Goal: Information Seeking & Learning: Check status

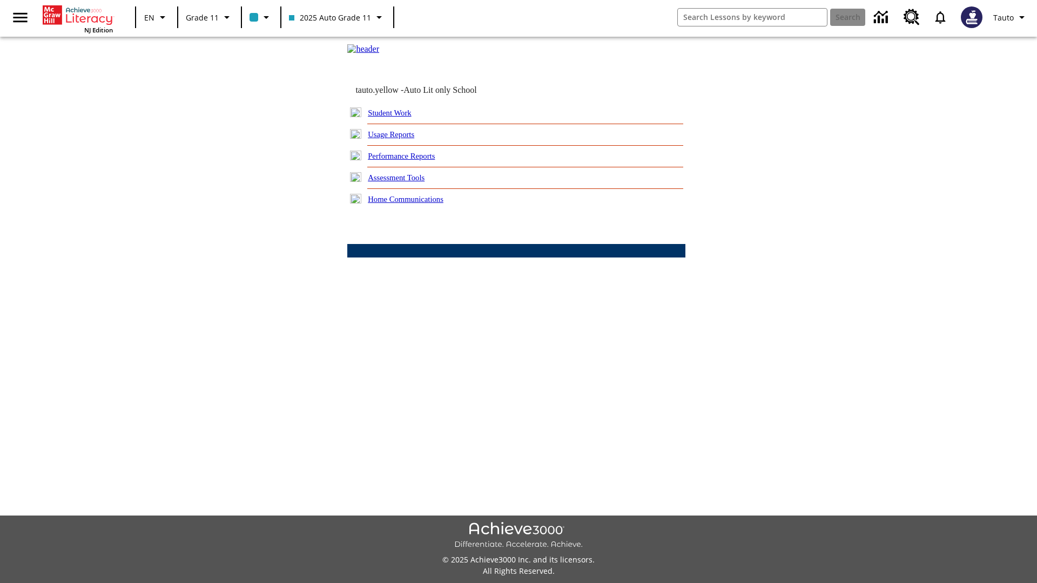
click at [399, 139] on link "Usage Reports" at bounding box center [391, 134] width 46 height 9
click at [0, 0] on link "Which of my students are using the program?" at bounding box center [0, 0] width 0 height 0
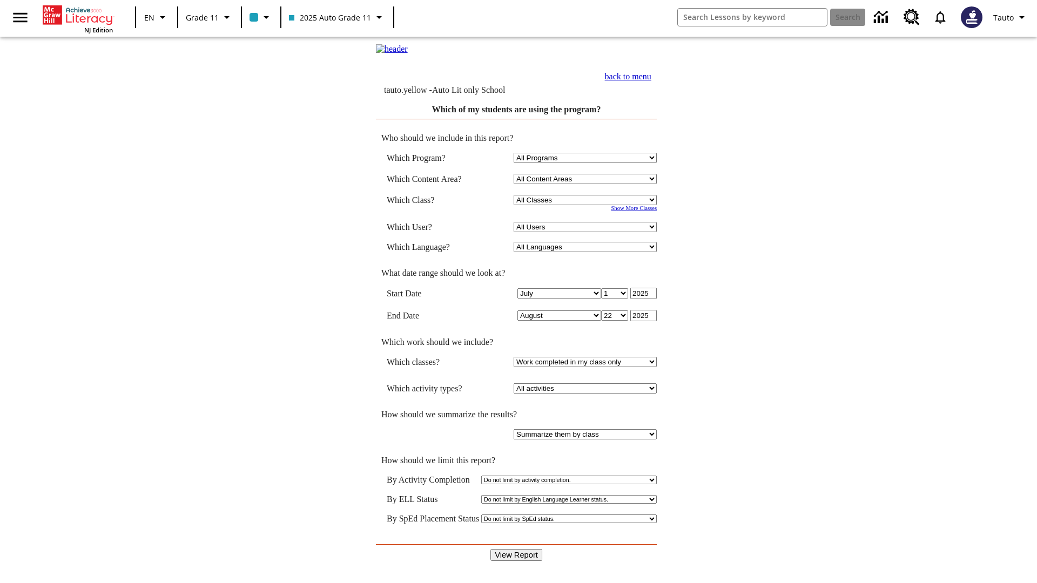
select select "11133141"
select select "21437114"
click at [516, 549] on input "View Report" at bounding box center [516, 555] width 52 height 12
click at [651, 81] on link "back to menu" at bounding box center [628, 76] width 46 height 9
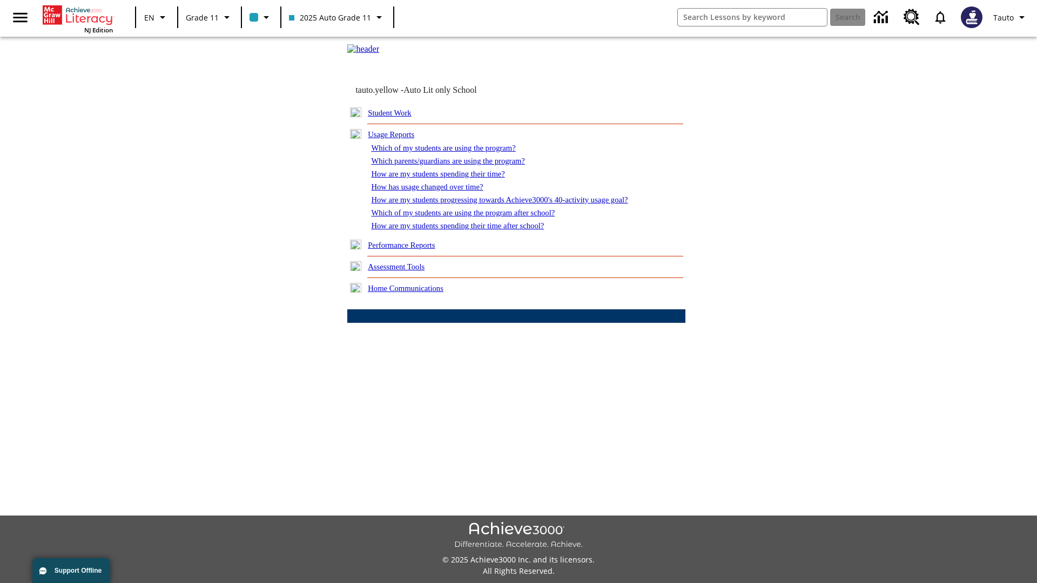
click at [459, 165] on link "Which parents/guardians are using the program?" at bounding box center [447, 161] width 153 height 9
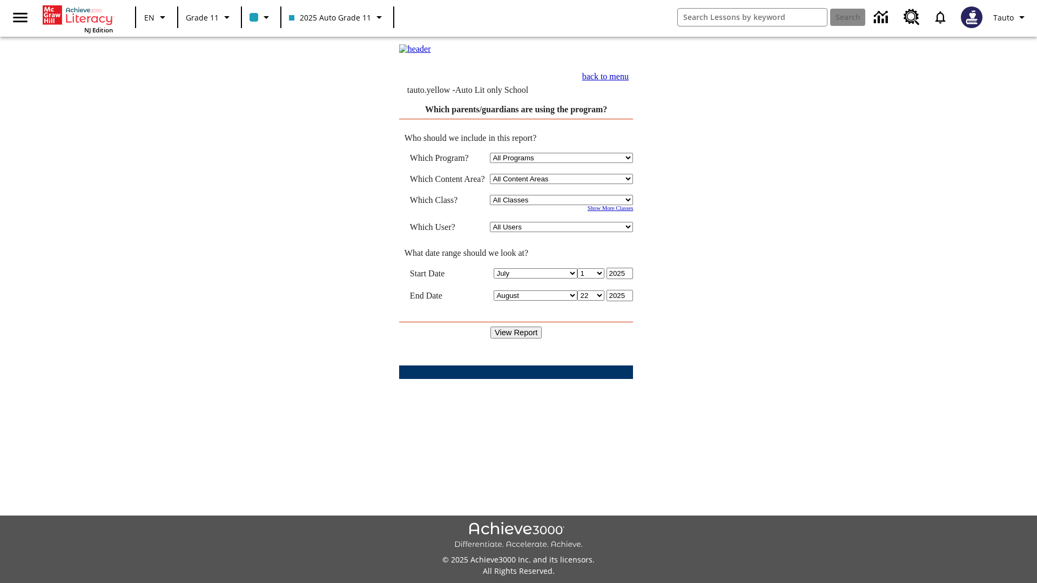
click at [564, 205] on select "Select a Class: All Classes 2025 Auto Grade 11 205 Auto Grade 11 Room 123 Empty…" at bounding box center [561, 200] width 143 height 10
select select "11133141"
click at [564, 232] on select "All Users Puma, Sautoen Puma, Sautoes Puma, Sautoss Twoclasses, Sautoen Twoclas…" at bounding box center [561, 227] width 143 height 10
select select "21437114"
click at [516, 334] on input "View Report" at bounding box center [516, 333] width 52 height 12
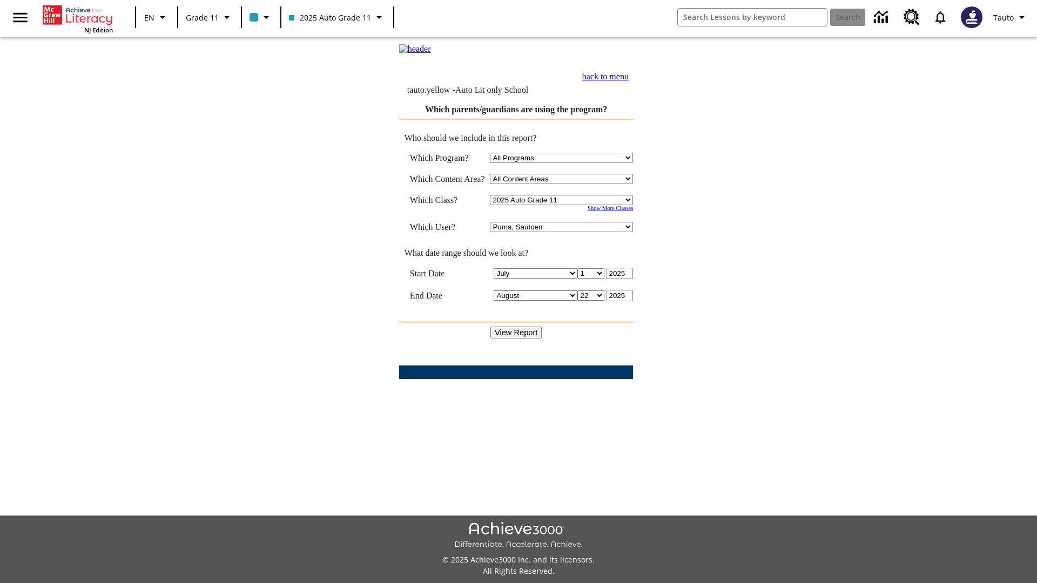
click at [628, 81] on link "back to menu" at bounding box center [605, 76] width 46 height 9
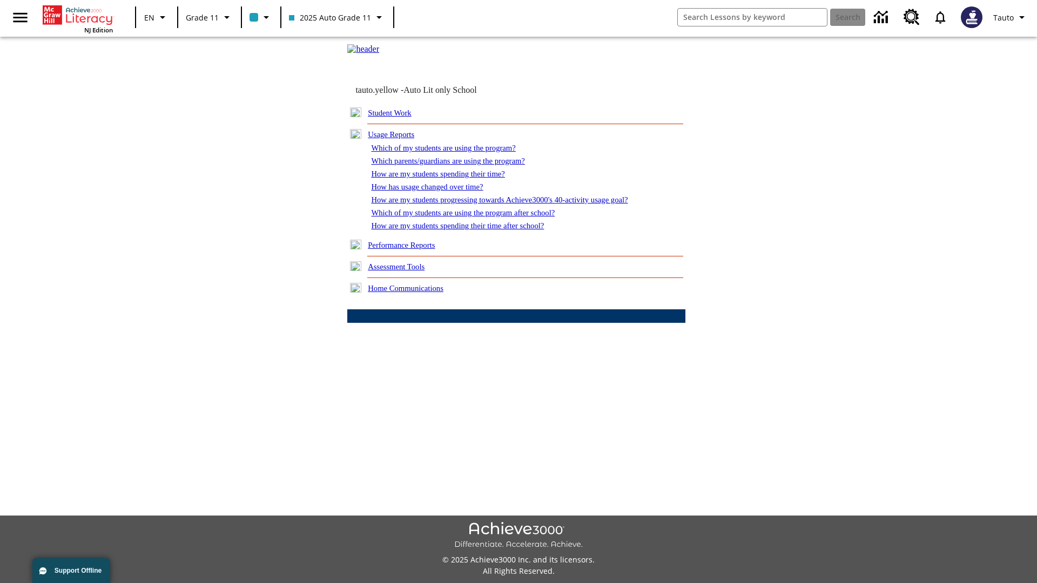
click at [448, 178] on link "How are my students spending their time?" at bounding box center [437, 174] width 133 height 9
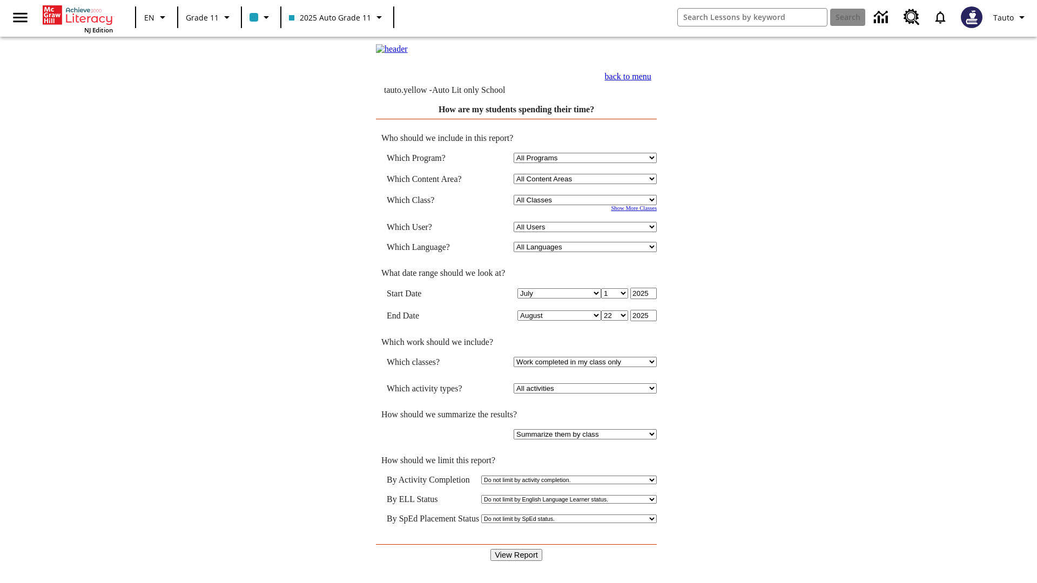
click at [586, 205] on select "Select a Class: All Classes 2025 Auto Grade 11 205 Auto Grade 11 Room 123 Empty…" at bounding box center [584, 200] width 143 height 10
select select "11133141"
click at [586, 232] on select "All Users Puma, Sautoen Puma, Sautoes Puma, Sautoss Twoclasses, Sautoen Twoscho…" at bounding box center [584, 227] width 143 height 10
select select "21437114"
click at [516, 549] on input "View Report" at bounding box center [516, 555] width 52 height 12
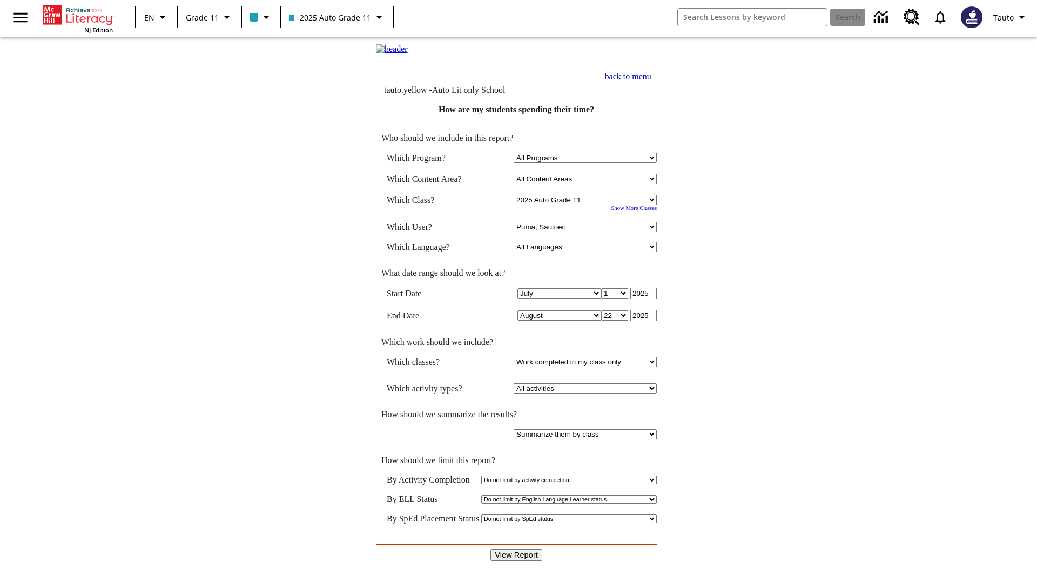
click at [651, 81] on link "back to menu" at bounding box center [628, 76] width 46 height 9
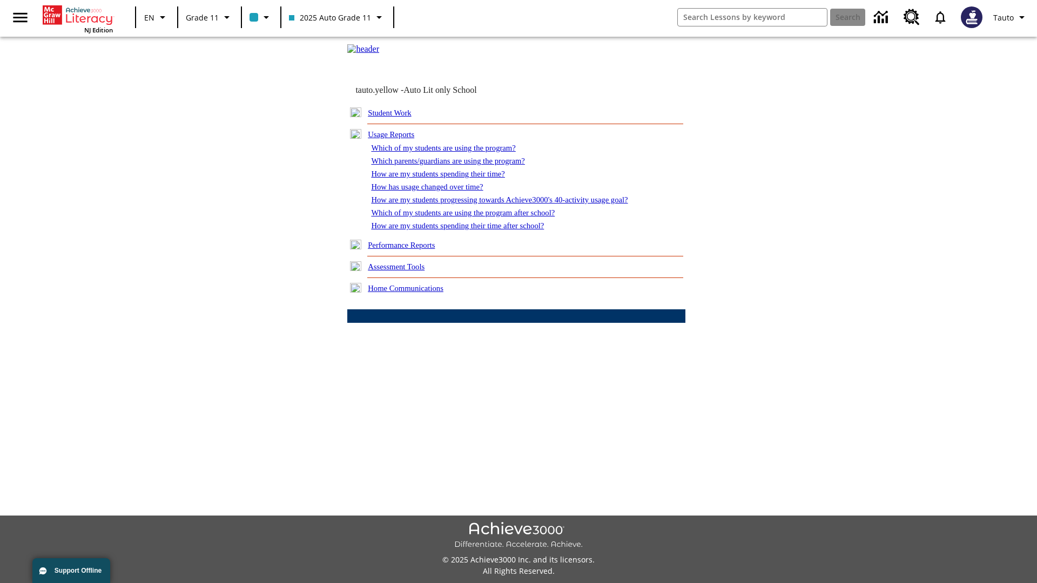
click at [435, 191] on link "How has usage changed over time?" at bounding box center [427, 186] width 112 height 9
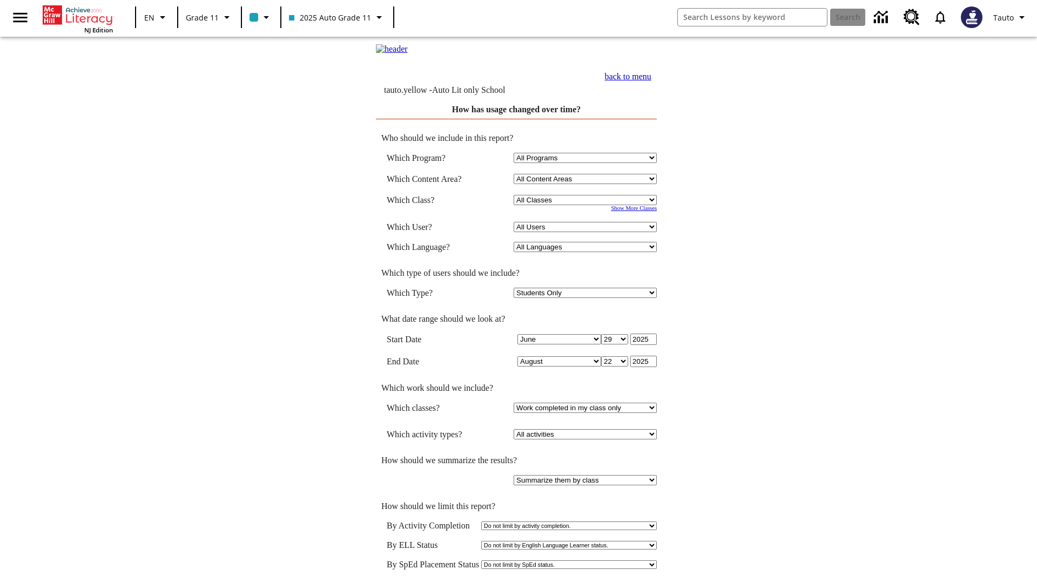
click at [586, 205] on select "Select a Class: All Classes 2025 Auto Grade 11 205 Auto Grade 11 Room 123 Empty…" at bounding box center [584, 200] width 143 height 10
select select "11133141"
select select "21437114"
click at [651, 81] on link "back to menu" at bounding box center [628, 76] width 46 height 9
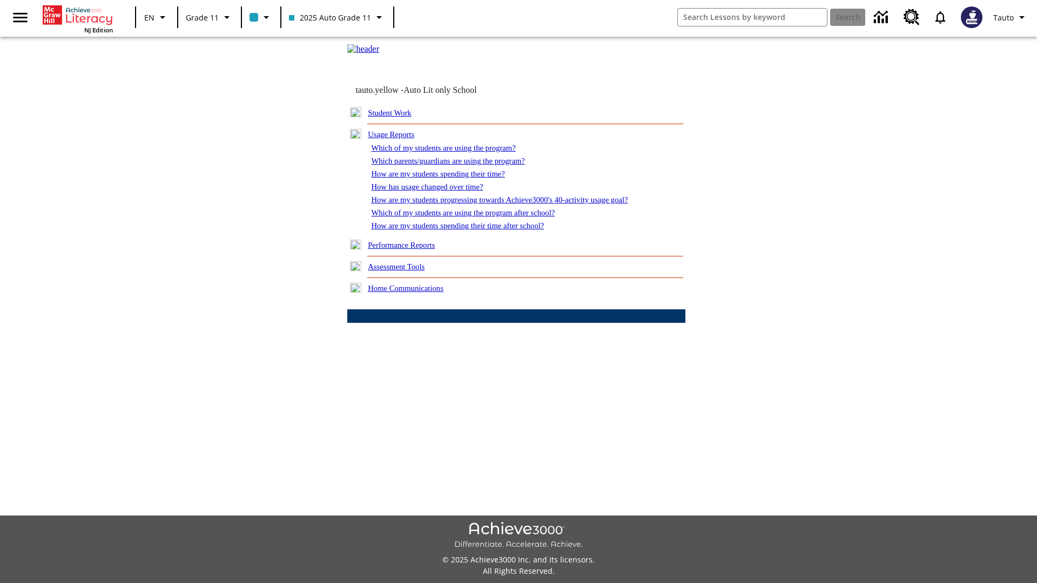
click at [517, 204] on link "How are my students progressing towards Achieve3000's 40-activity usage goal?" at bounding box center [499, 199] width 256 height 9
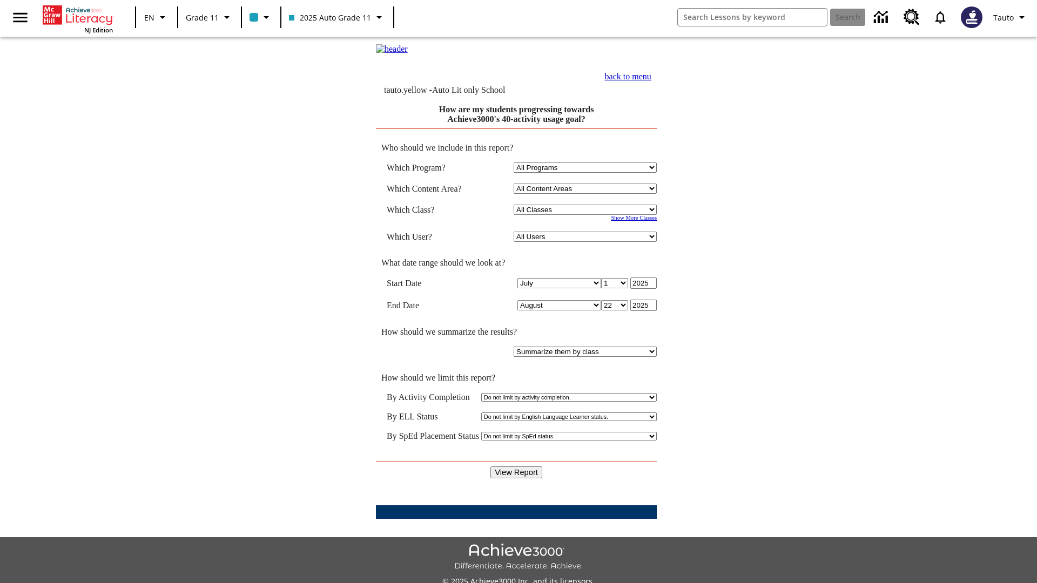
click at [586, 215] on select "Select a Class: All Classes 2025 Auto Grade 11 205 Auto Grade 11 Room 123 Empty…" at bounding box center [584, 210] width 143 height 10
select select "11133141"
click at [586, 242] on select "All Users Puma, Sautoen Puma, Sautoes Puma, Sautoss Twoclasses, Sautoen Twoscho…" at bounding box center [584, 237] width 143 height 10
select select "21437114"
click at [516, 466] on input "View Report" at bounding box center [516, 472] width 52 height 12
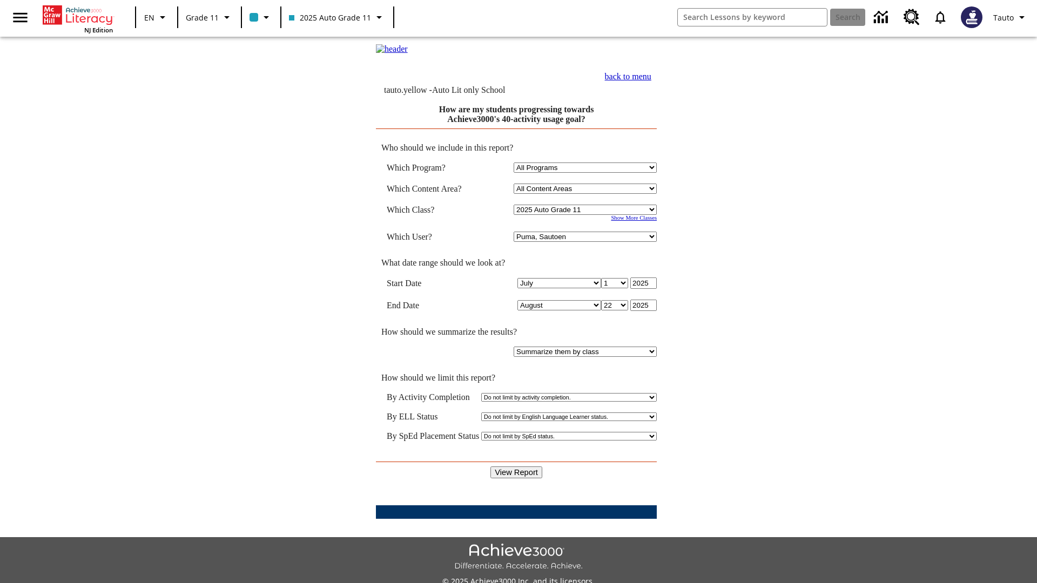
click at [651, 81] on link "back to menu" at bounding box center [628, 76] width 46 height 9
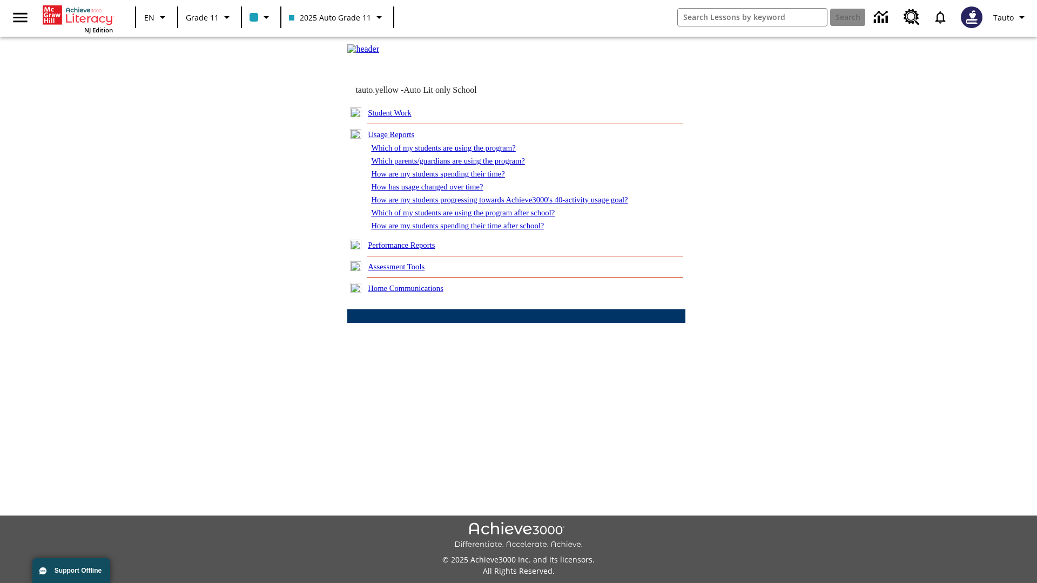
click at [476, 217] on link "Which of my students are using the program after school?" at bounding box center [463, 212] width 184 height 9
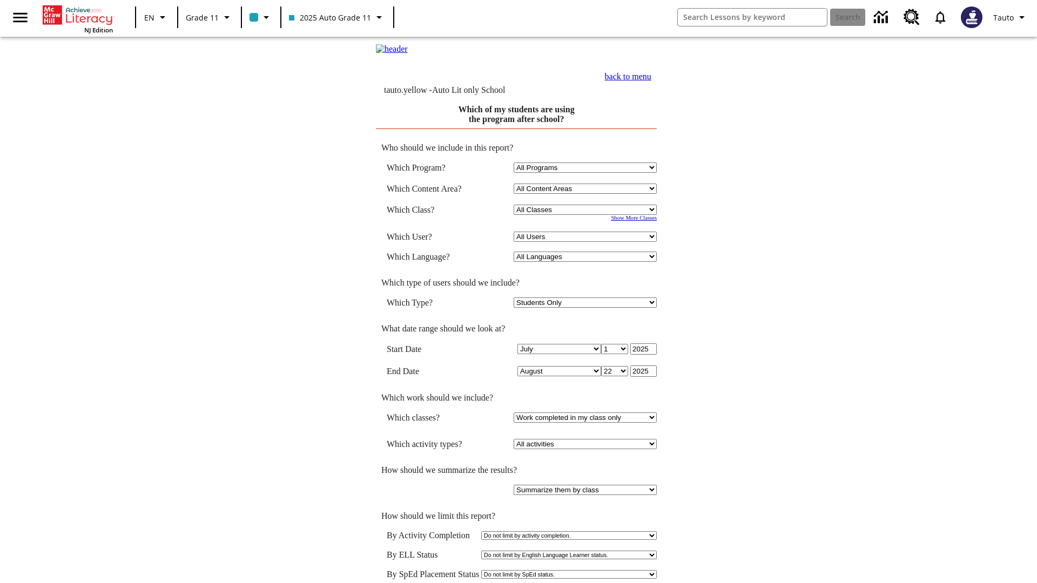
click at [586, 215] on select "Select a Class: All Classes 2025 Auto Grade 11 205 Auto Grade 11 Room 123 Empty…" at bounding box center [584, 210] width 143 height 10
select select "11133141"
click at [586, 242] on select "All Users Puma, Sautoen Puma, Sautoes Puma, Sautoss Twoclasses, Sautoen Twoscho…" at bounding box center [584, 237] width 143 height 10
select select "21437114"
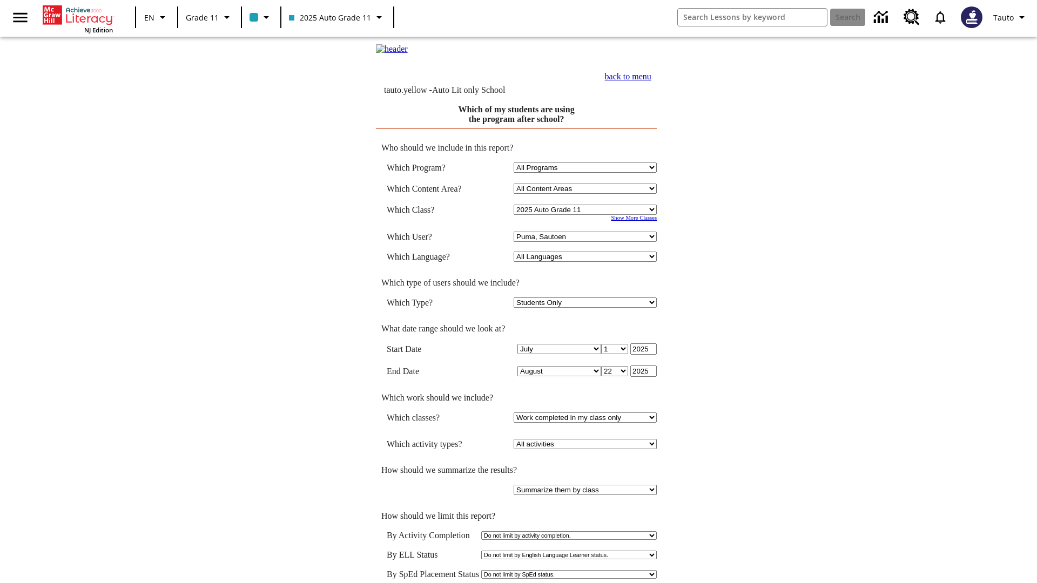
scroll to position [1, 0]
click at [651, 80] on link "back to menu" at bounding box center [628, 75] width 46 height 9
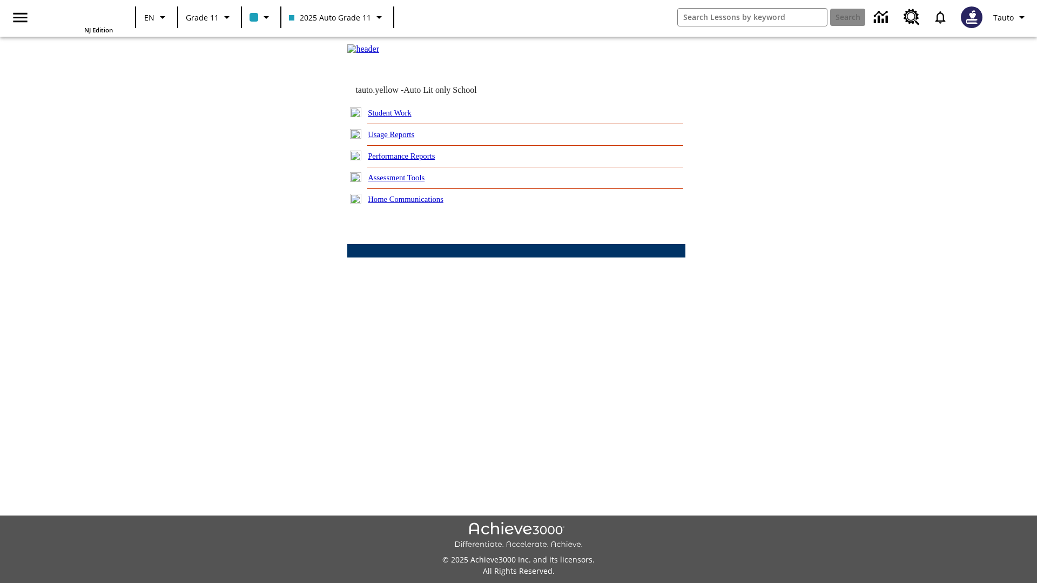
click at [0, 0] on link "How are my students spending their time after school?" at bounding box center [0, 0] width 0 height 0
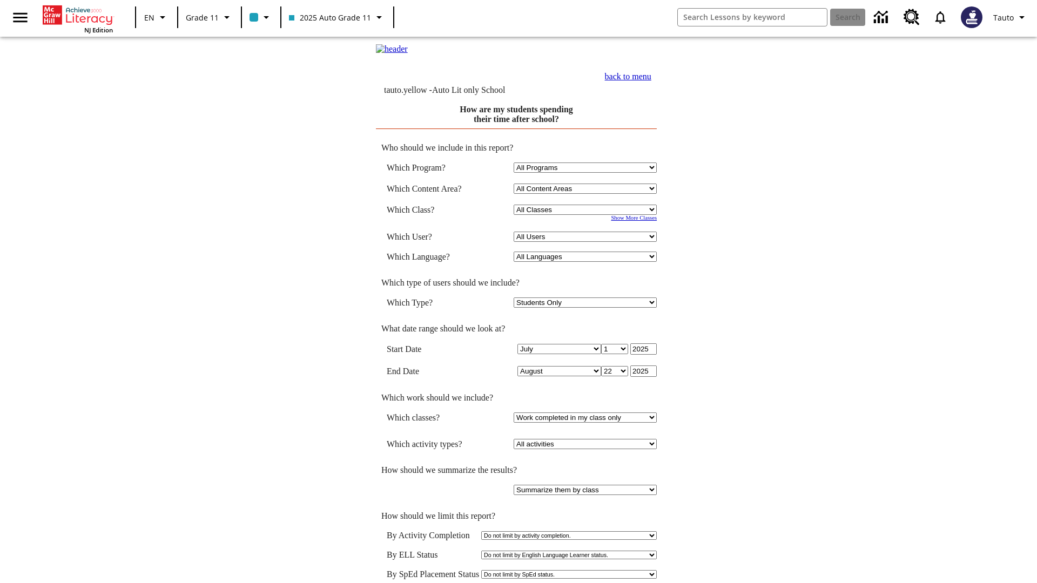
select select "11133141"
click at [586, 242] on select "All Users Puma, Sautoen Puma, Sautoes Puma, Sautoss Twoclasses, Sautoen Twoscho…" at bounding box center [584, 237] width 143 height 10
select select "21437114"
click at [651, 81] on link "back to menu" at bounding box center [628, 76] width 46 height 9
